Goal: Task Accomplishment & Management: Manage account settings

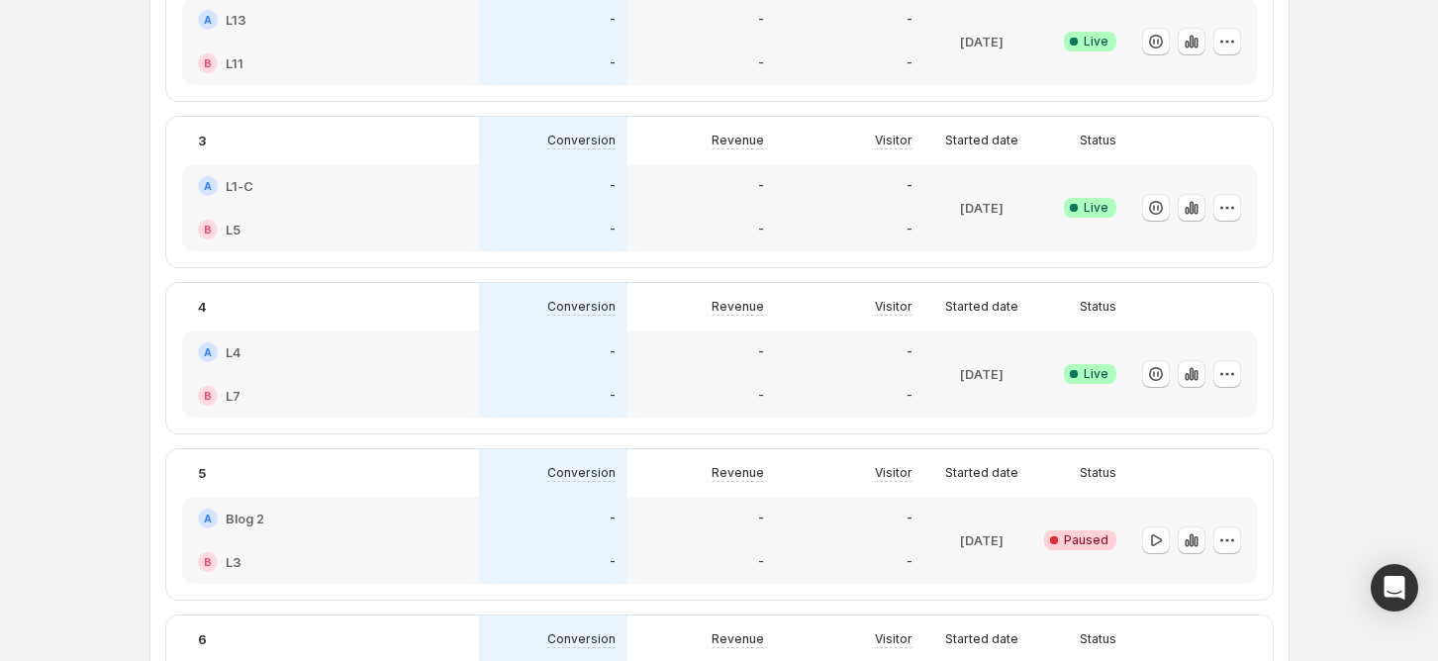
scroll to position [792, 0]
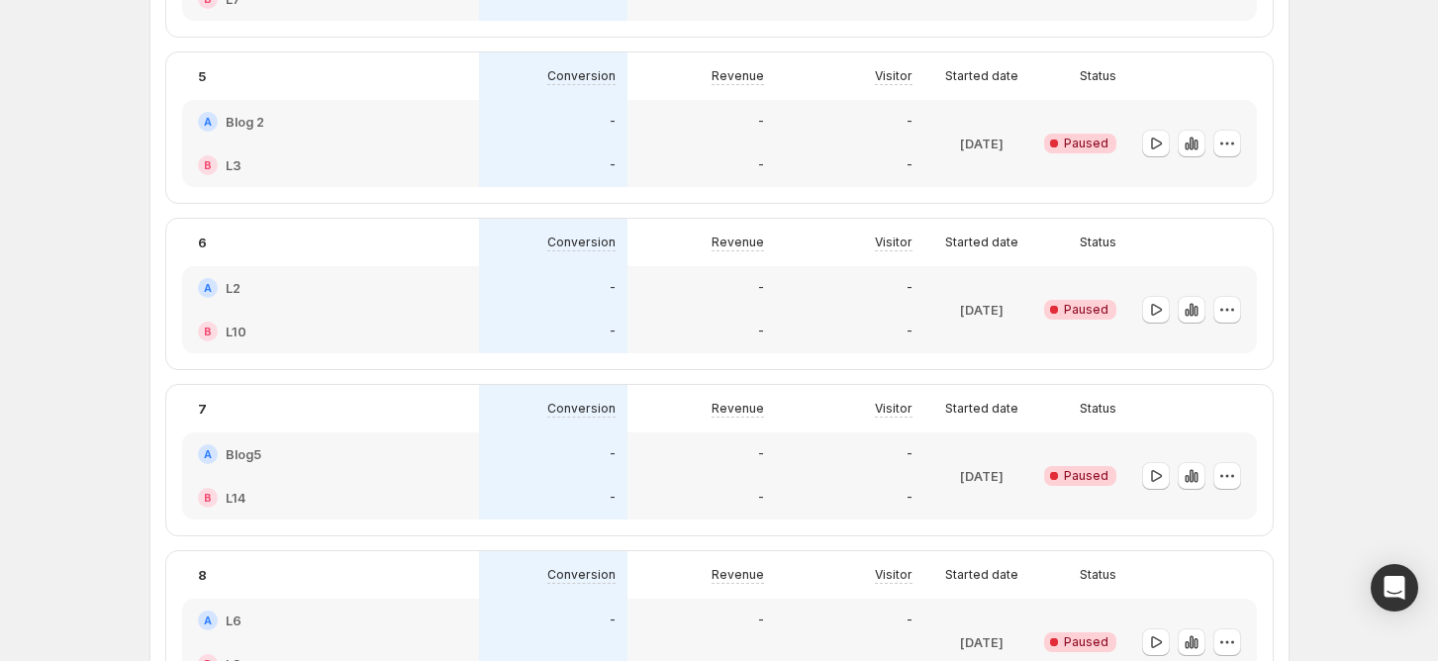
click at [1356, 25] on div "Experiments. This page is ready Experiments Create new experiment Template Mult…" at bounding box center [719, 598] width 1438 height 2781
drag, startPoint x: 1370, startPoint y: 28, endPoint x: 1343, endPoint y: 18, distance: 28.5
click at [1370, 26] on div "Experiments. This page is ready Experiments Create new experiment Template Mult…" at bounding box center [719, 598] width 1438 height 2781
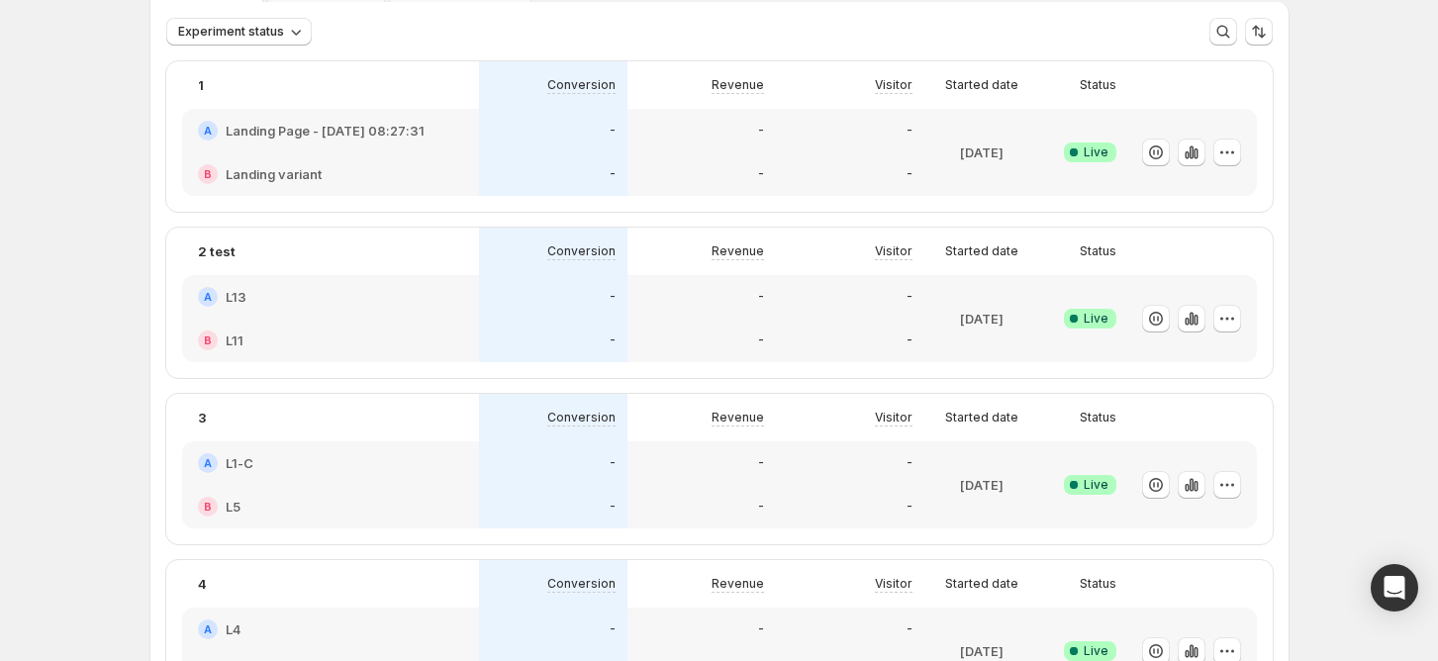
scroll to position [0, 0]
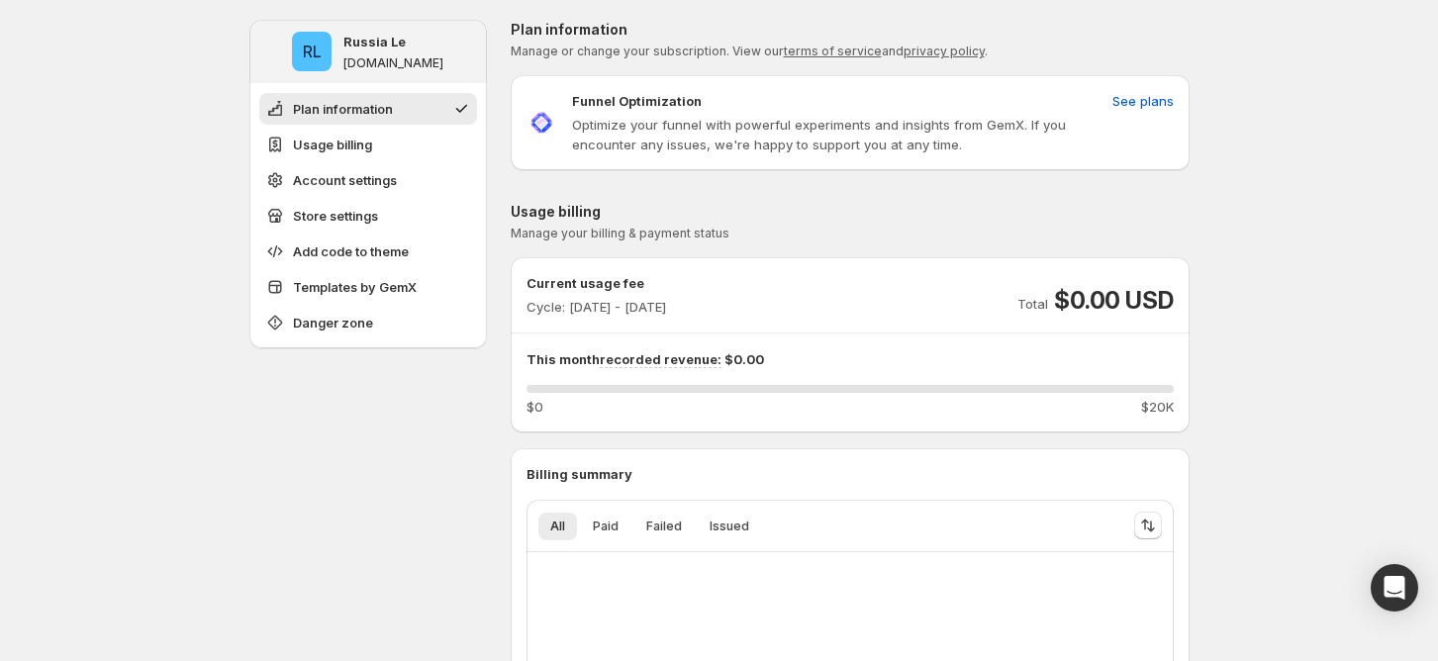
click at [625, 529] on button "Paid" at bounding box center [605, 527] width 49 height 28
click at [652, 529] on span "Failed" at bounding box center [664, 527] width 36 height 16
click at [713, 526] on span "Issued" at bounding box center [730, 527] width 40 height 16
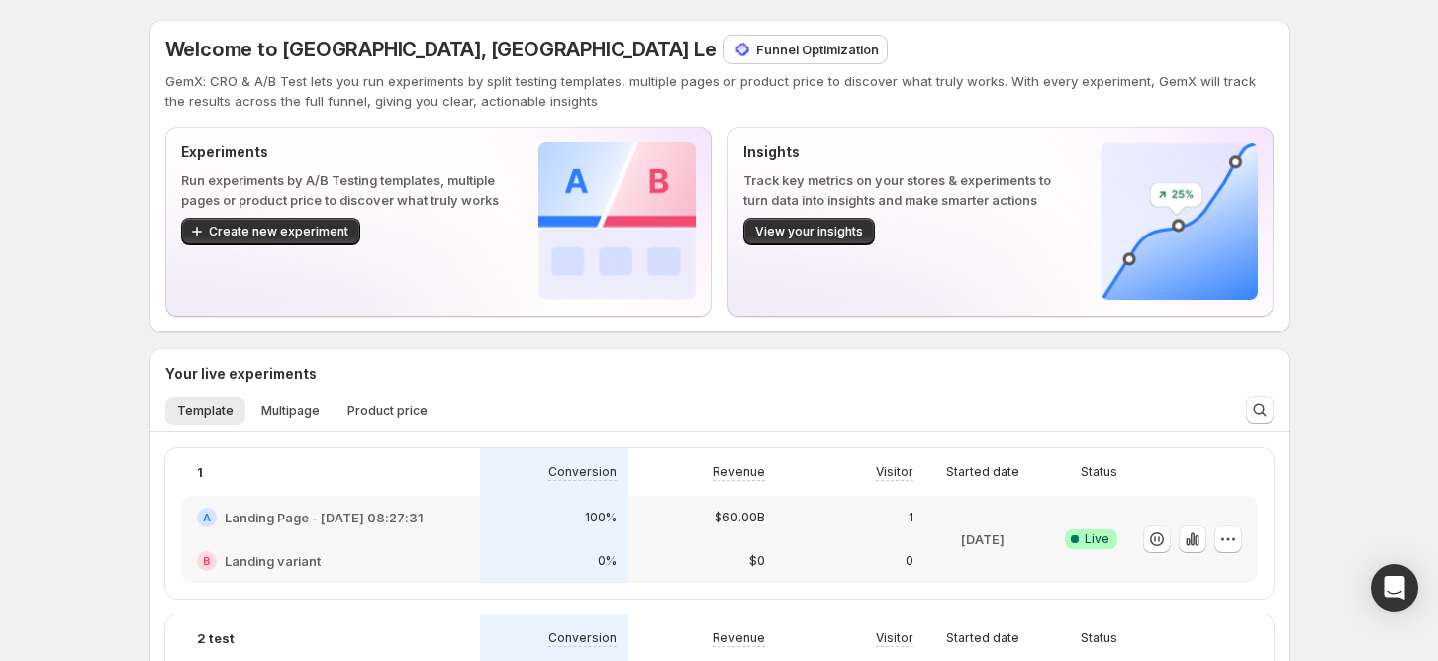
click at [756, 45] on p "Funnel Optimization" at bounding box center [817, 50] width 123 height 20
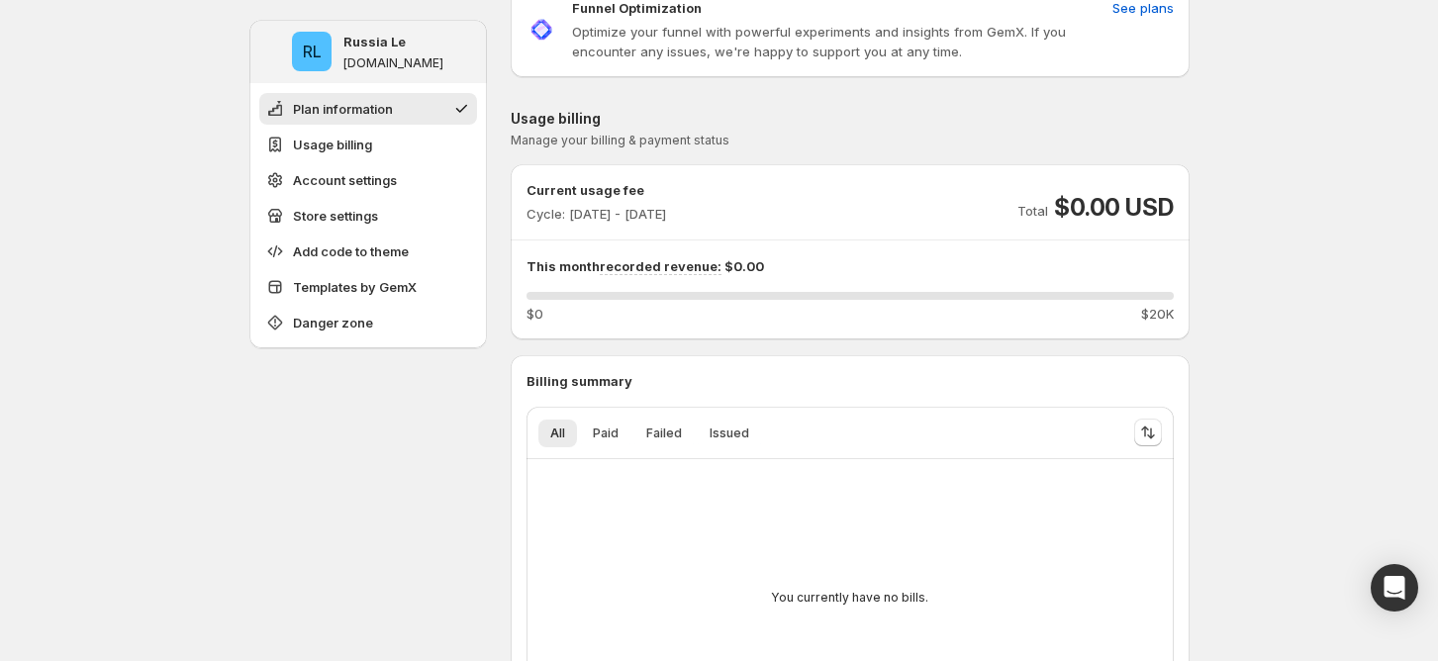
scroll to position [132, 0]
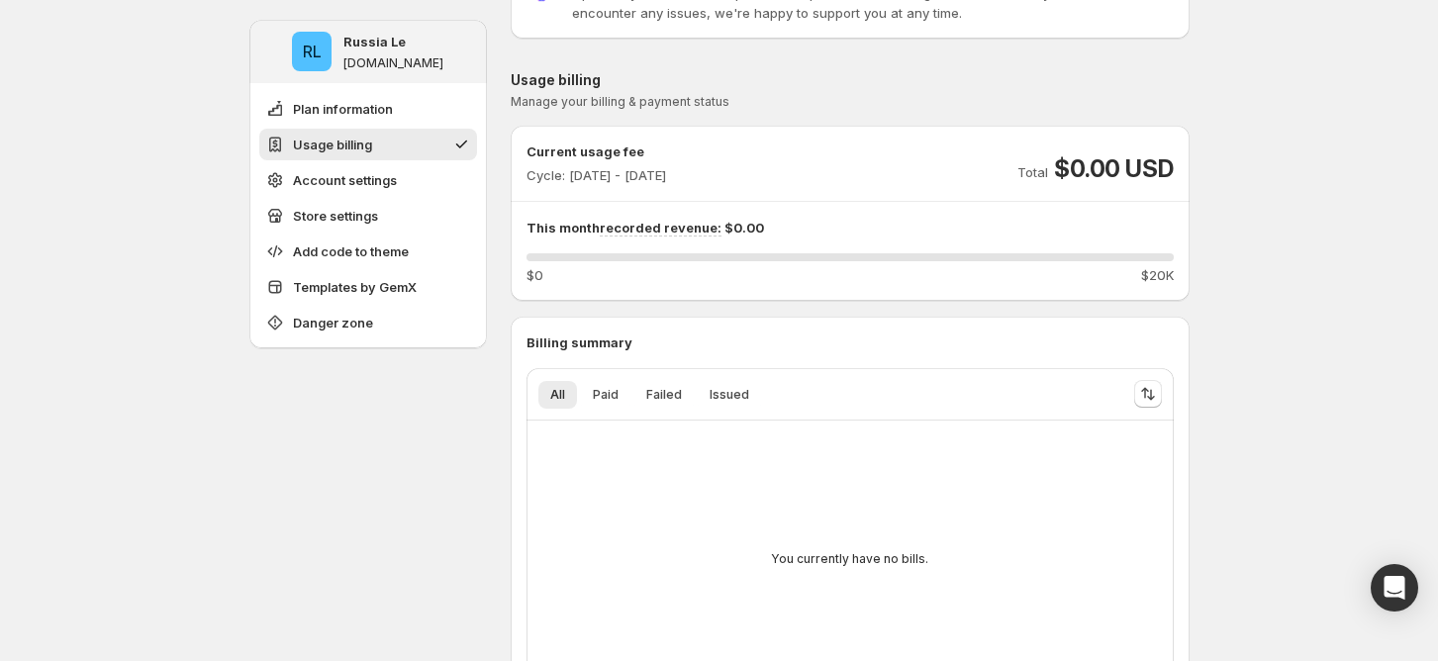
click at [536, 234] on p "This month recorded revenue: $0.00" at bounding box center [849, 228] width 647 height 20
click at [608, 249] on div "This month recorded revenue: $0.00 0 % $0 $20K" at bounding box center [849, 251] width 647 height 67
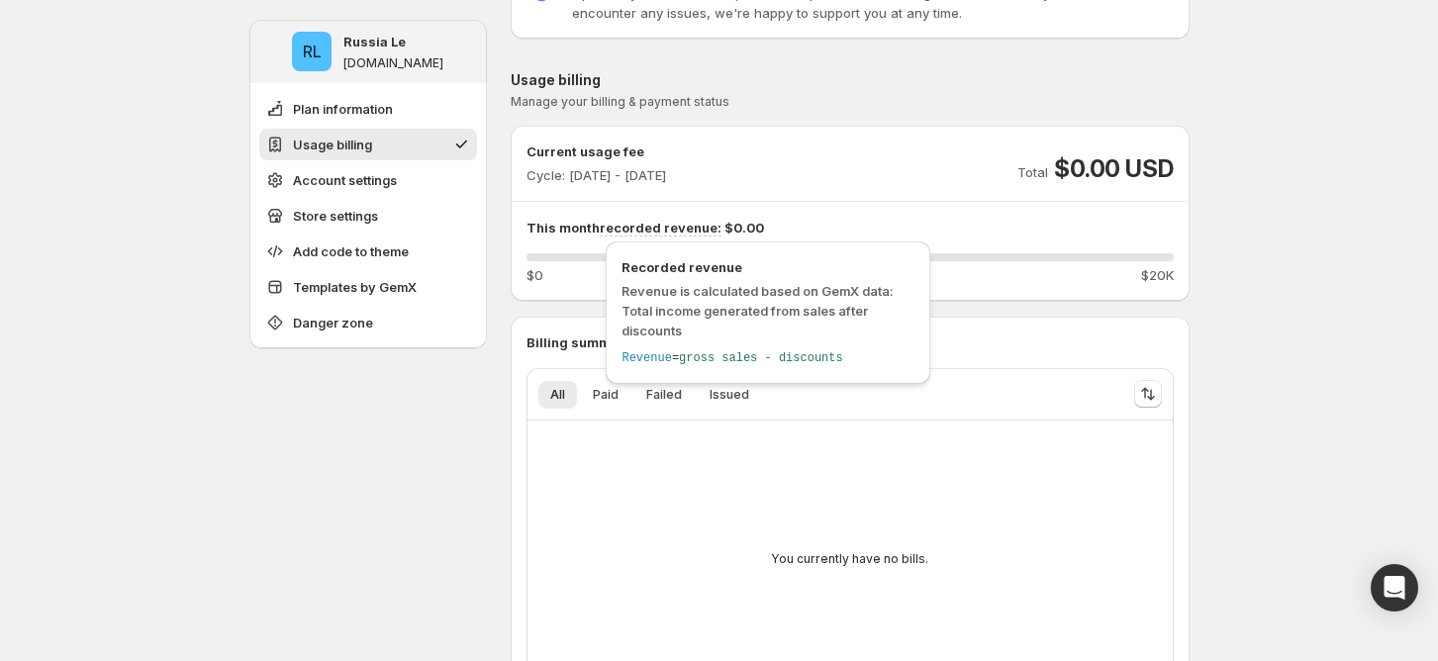
click at [633, 224] on span "recorded revenue:" at bounding box center [661, 228] width 122 height 17
